Goal: Information Seeking & Learning: Understand process/instructions

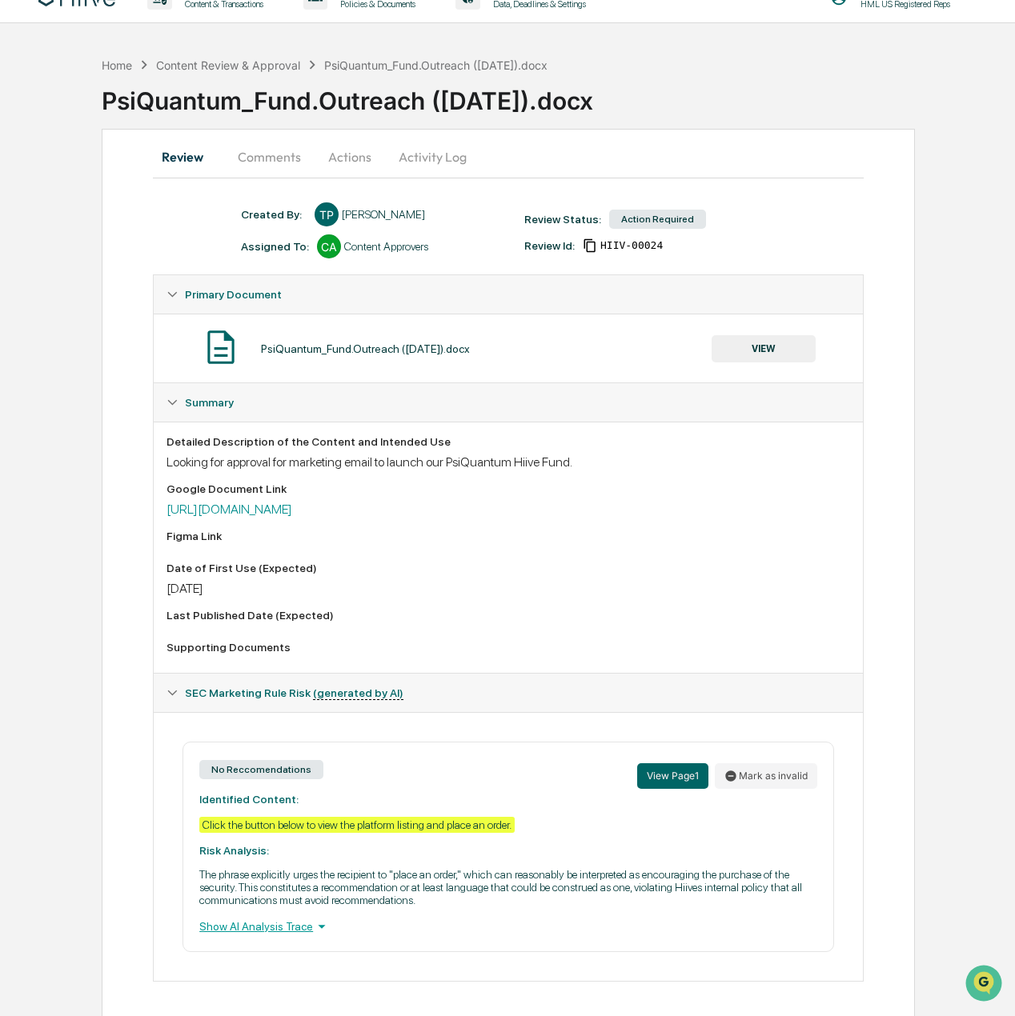
scroll to position [38, 0]
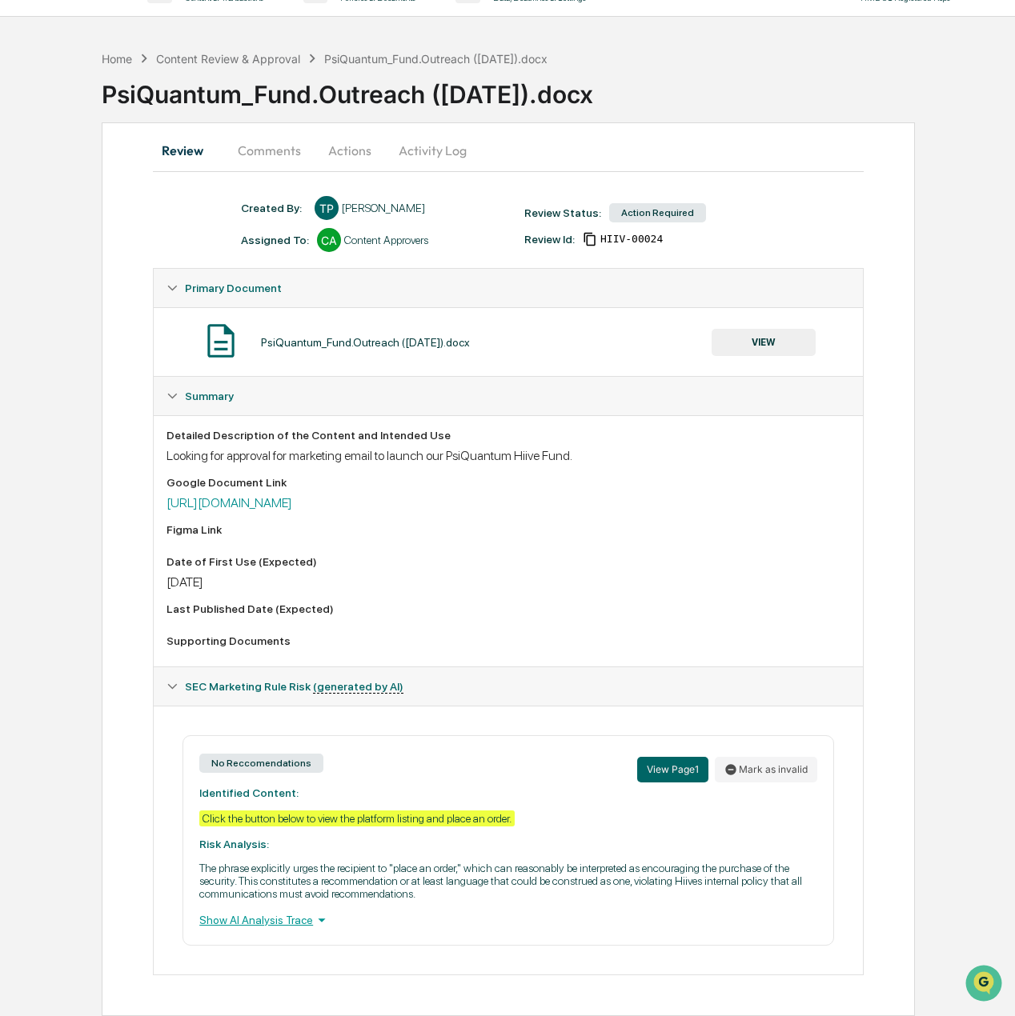
click at [358, 863] on p "The phrase explicitly urges the recipient to "place an order," which can reason…" at bounding box center [508, 881] width 618 height 38
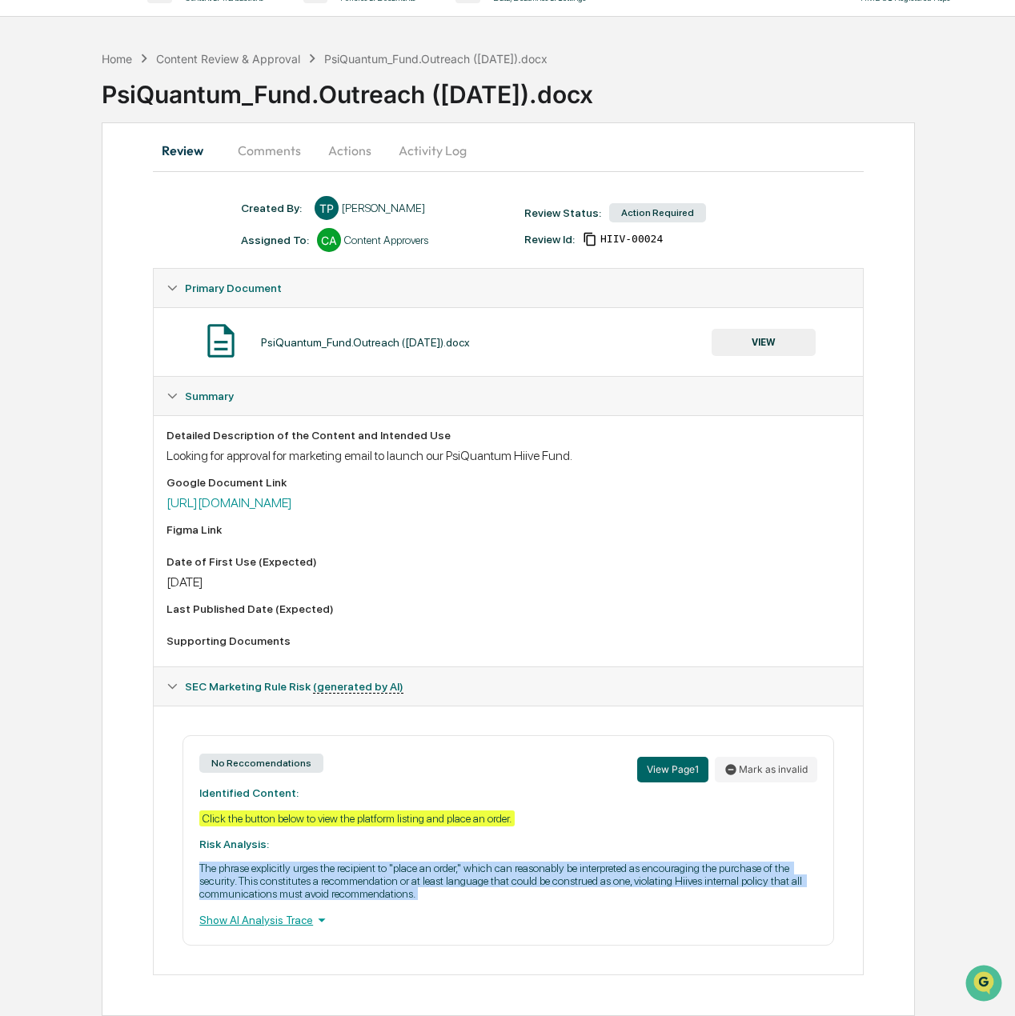
click at [358, 863] on p "The phrase explicitly urges the recipient to "place an order," which can reason…" at bounding box center [508, 881] width 618 height 38
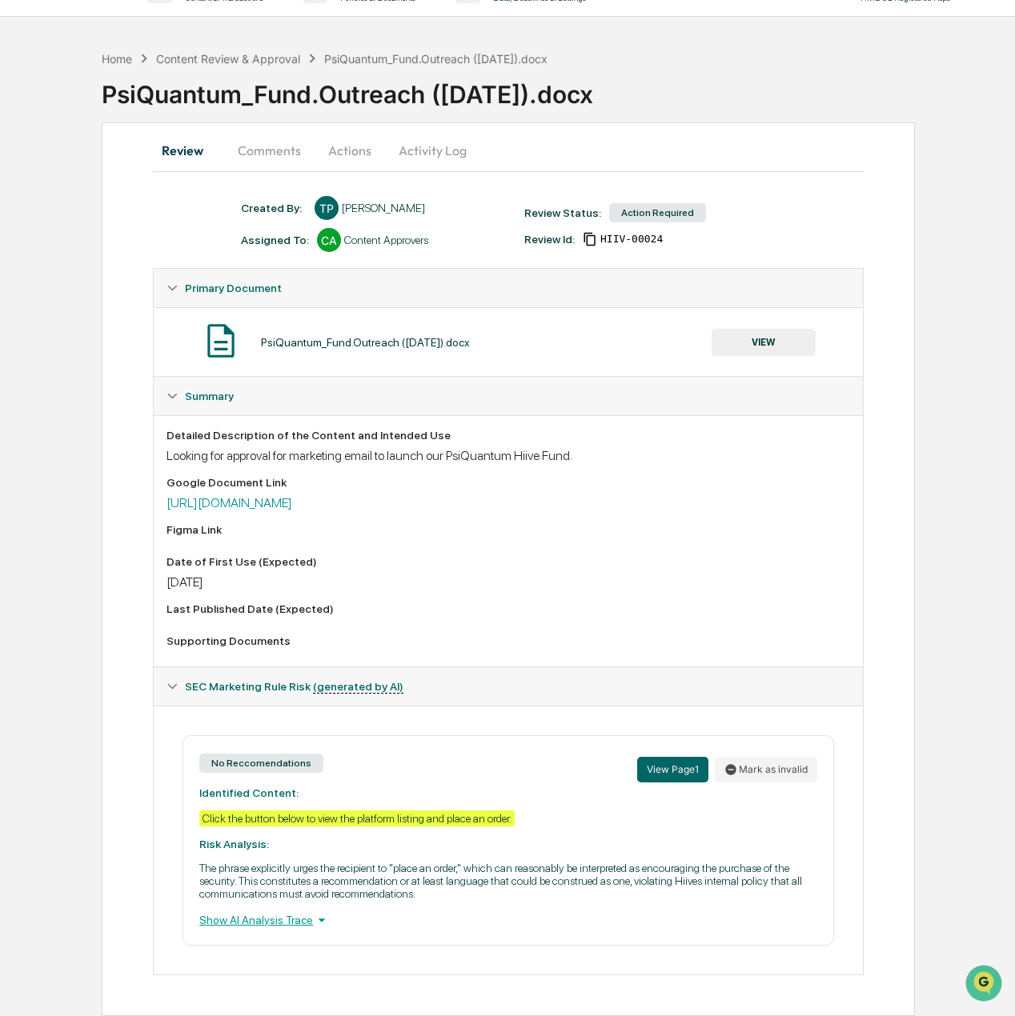
click at [245, 812] on div "Click the button below to view the platform listing and place an order." at bounding box center [356, 819] width 315 height 16
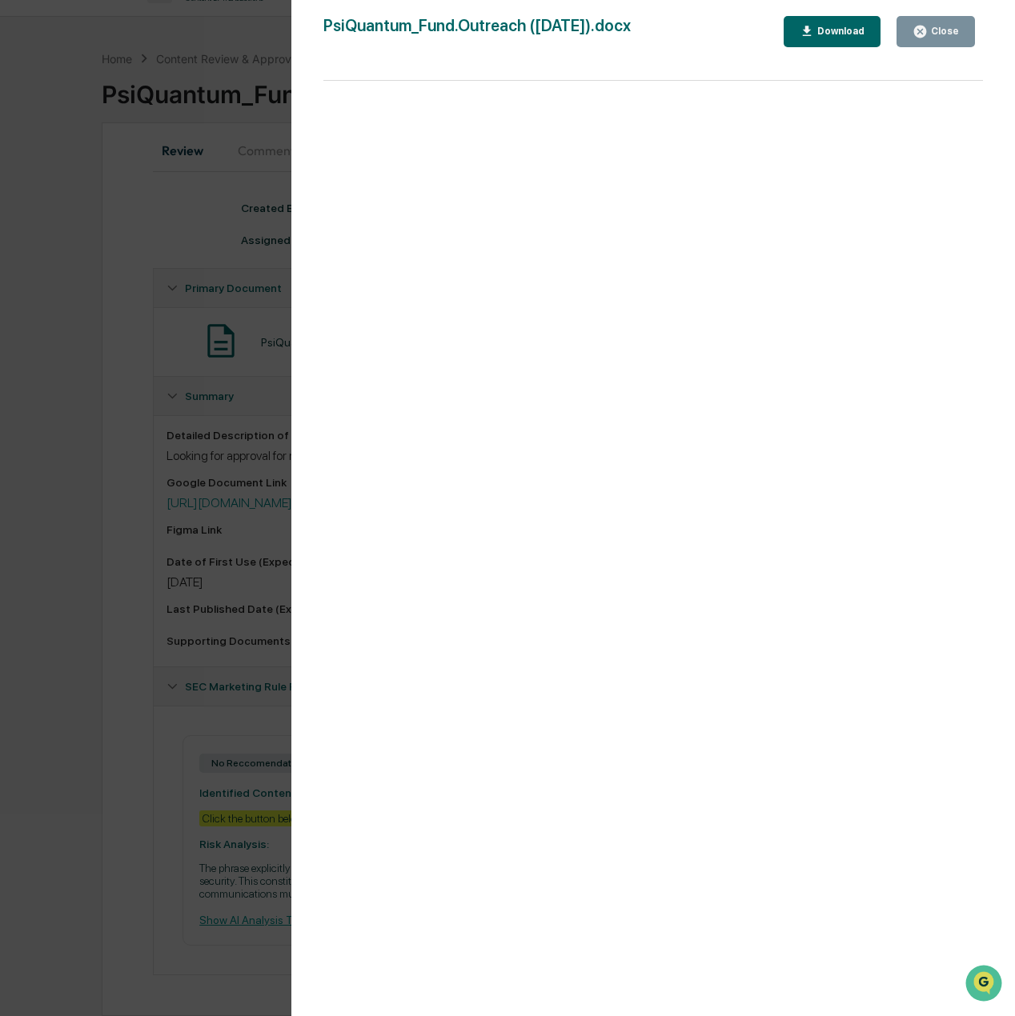
click at [941, 38] on div "Close" at bounding box center [935, 31] width 46 height 15
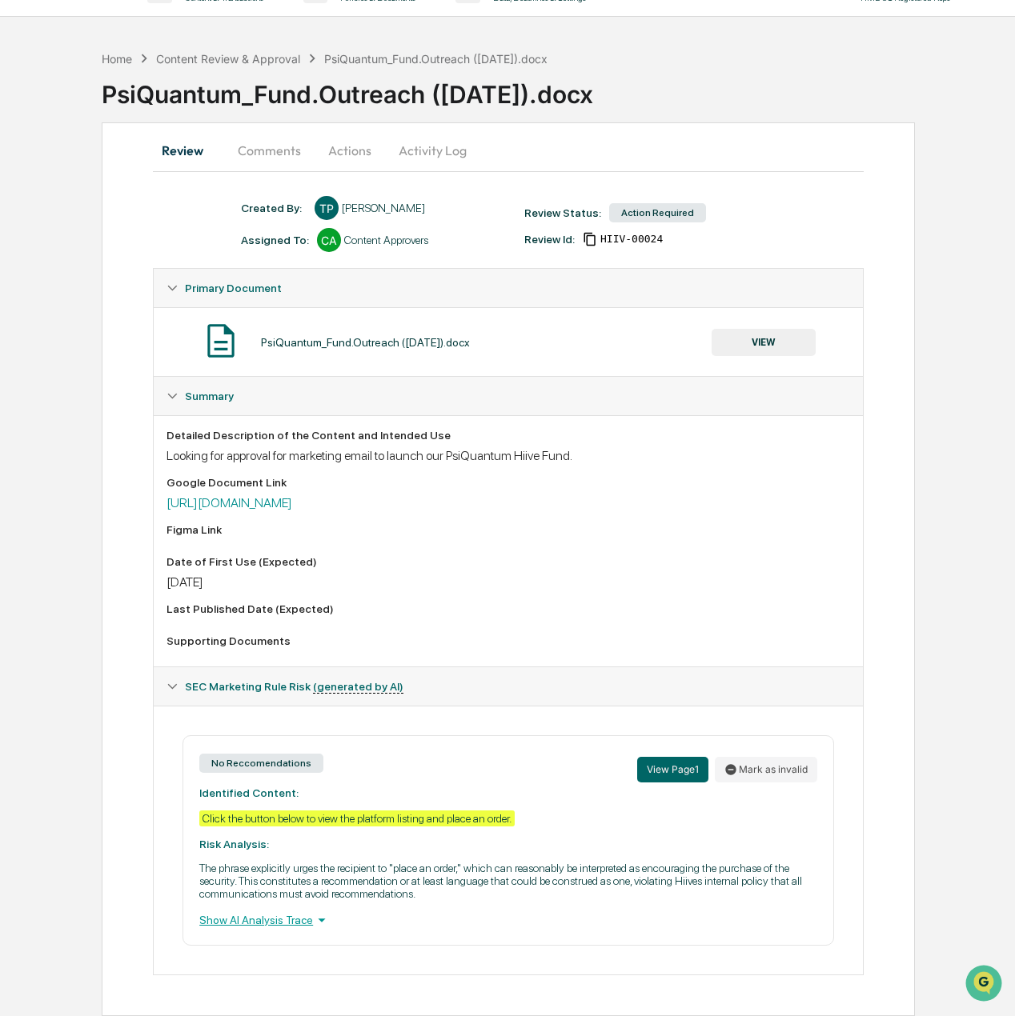
click at [277, 917] on div "Show AI Analysis Trace" at bounding box center [508, 920] width 618 height 18
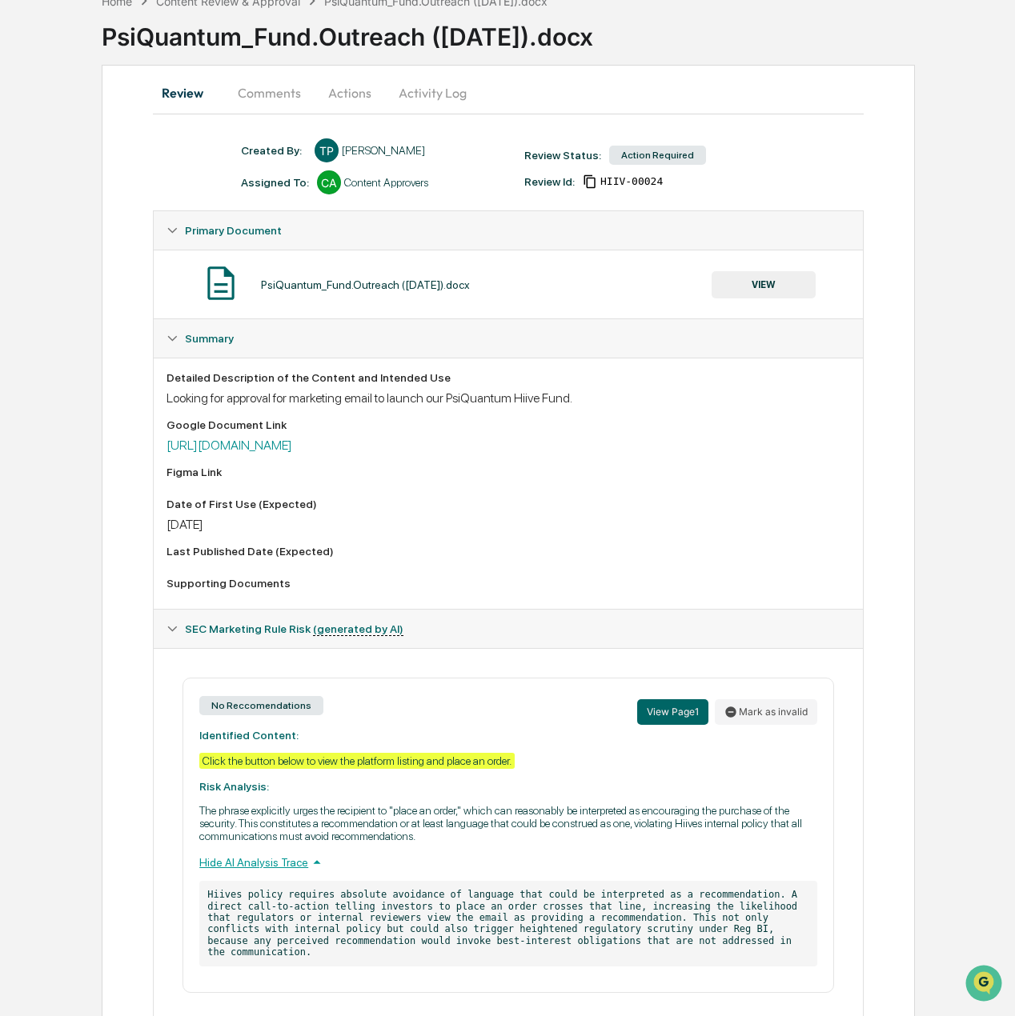
scroll to position [131, 0]
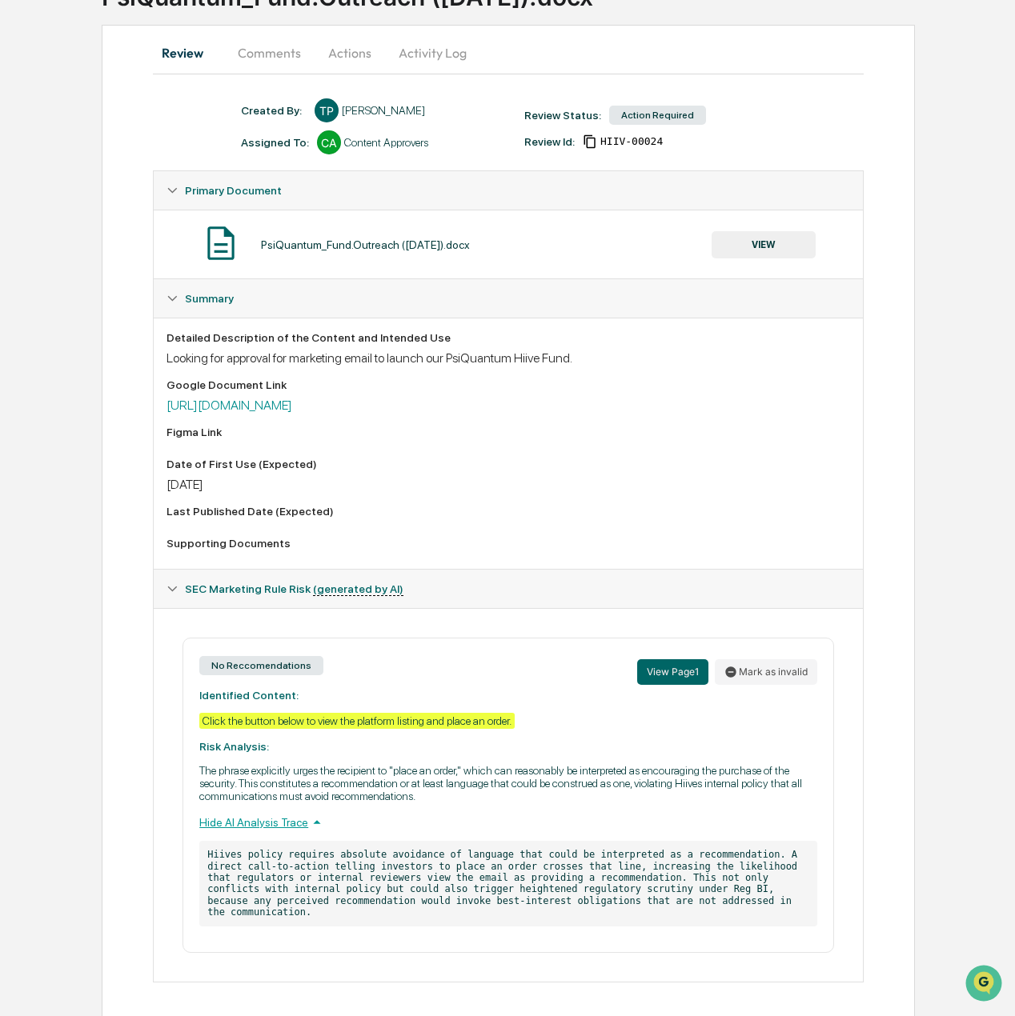
click at [288, 863] on p "Hiives policy requires absolute avoidance of language that could be interpreted…" at bounding box center [508, 883] width 618 height 85
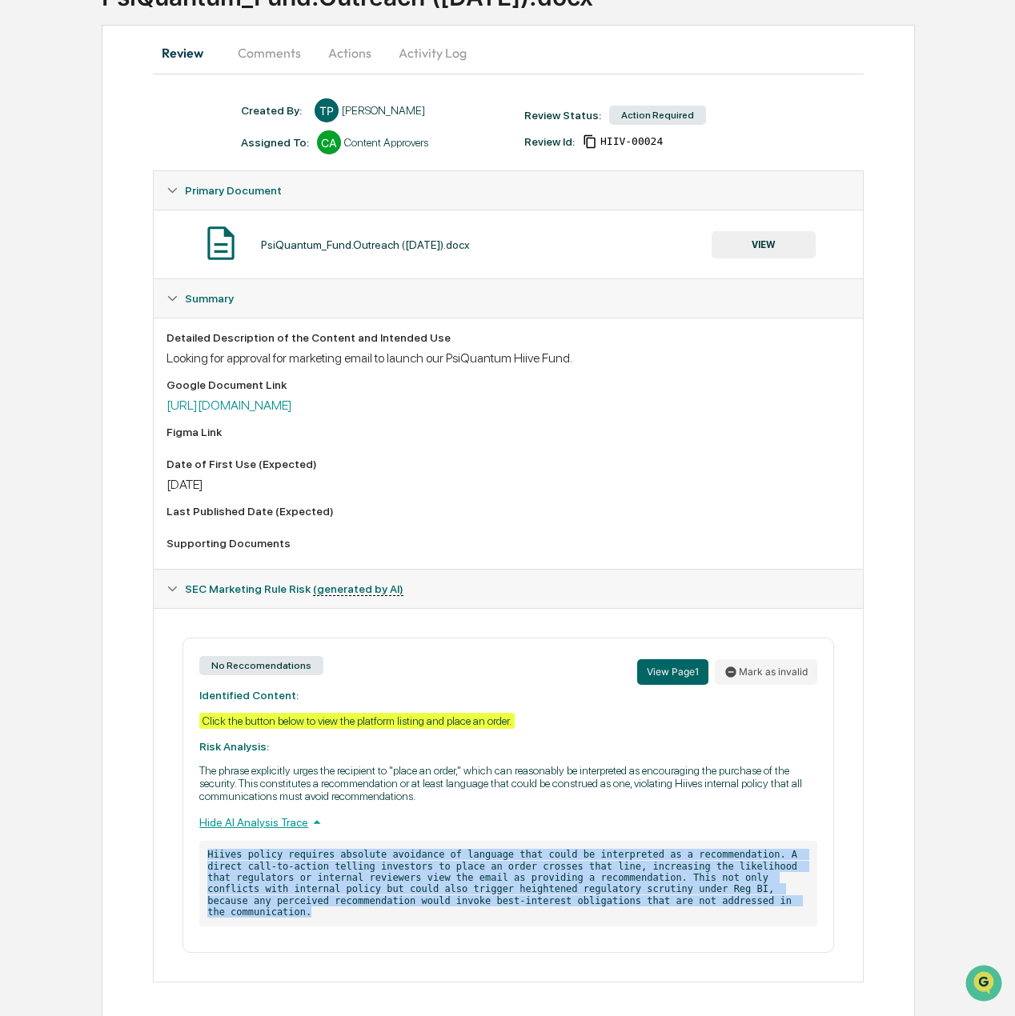
click at [288, 863] on p "Hiives policy requires absolute avoidance of language that could be interpreted…" at bounding box center [508, 883] width 618 height 85
